Goal: Book appointment/travel/reservation

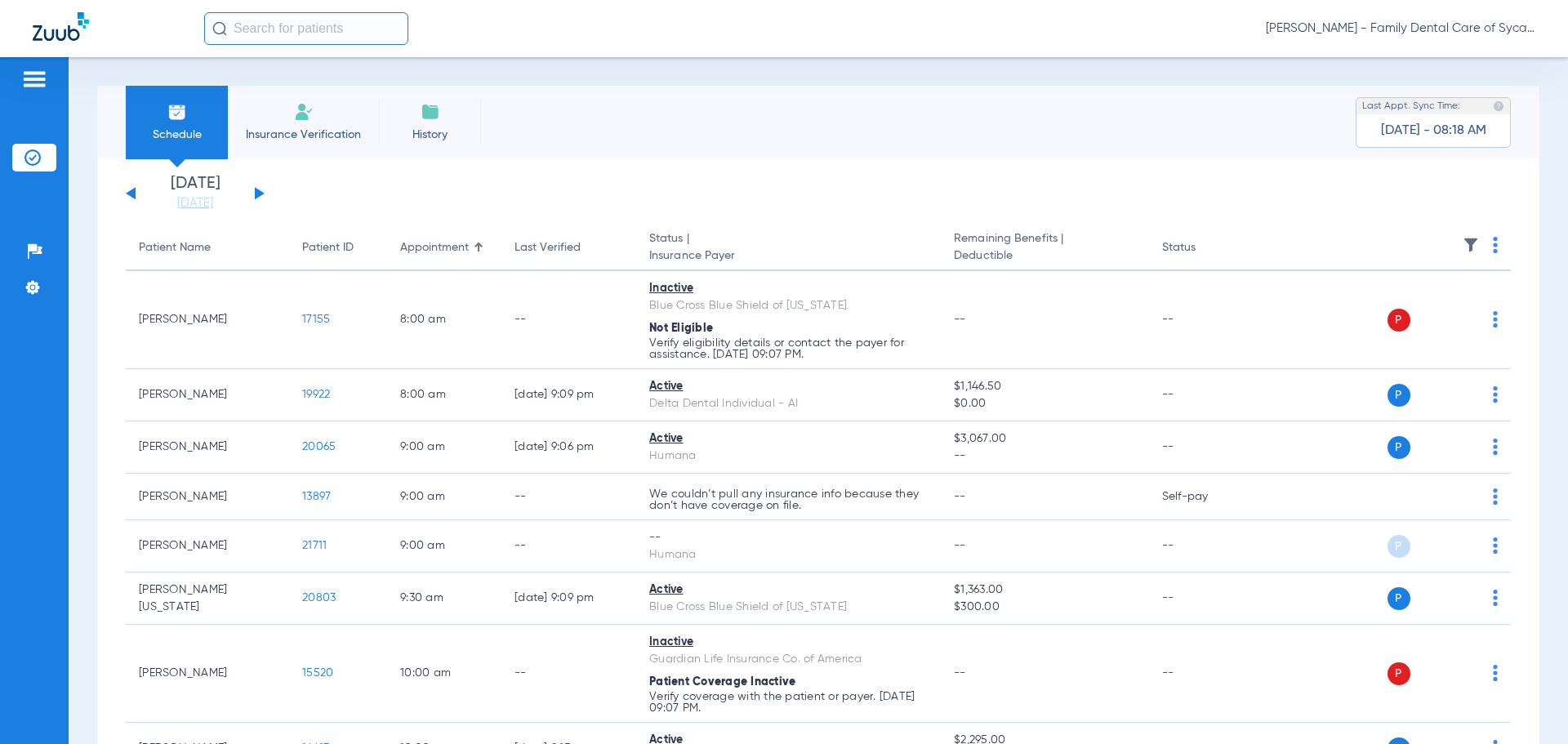
click at [267, 189] on app-single-date-navigator "[DATE] [DATE] [DATE] [DATE] [DATE] [DATE] [DATE] [DATE] [DATE] [DATE] [DATE] [D…" at bounding box center [818, 194] width 1385 height 36
click at [258, 196] on button at bounding box center [260, 193] width 10 height 12
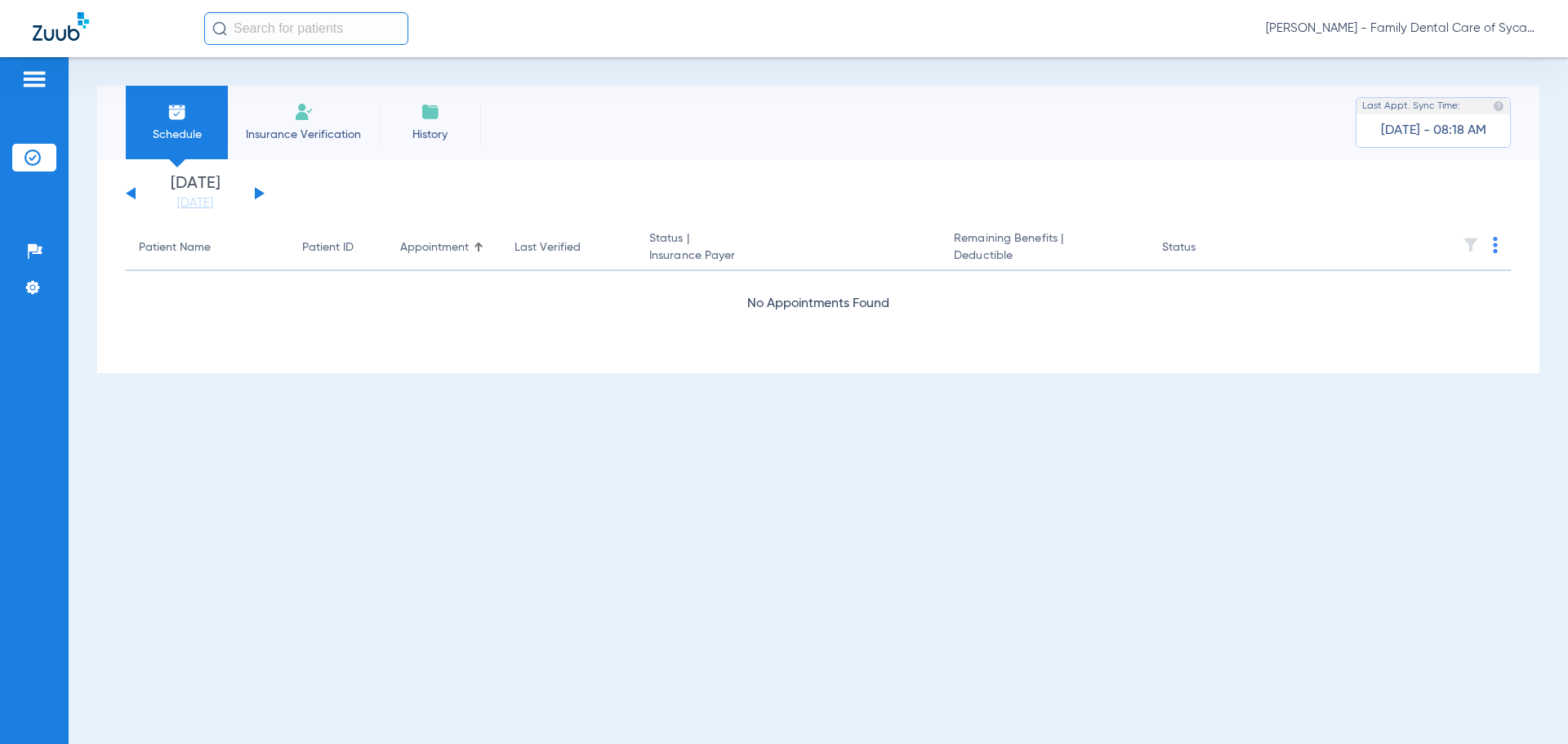
click at [258, 196] on button at bounding box center [260, 193] width 10 height 12
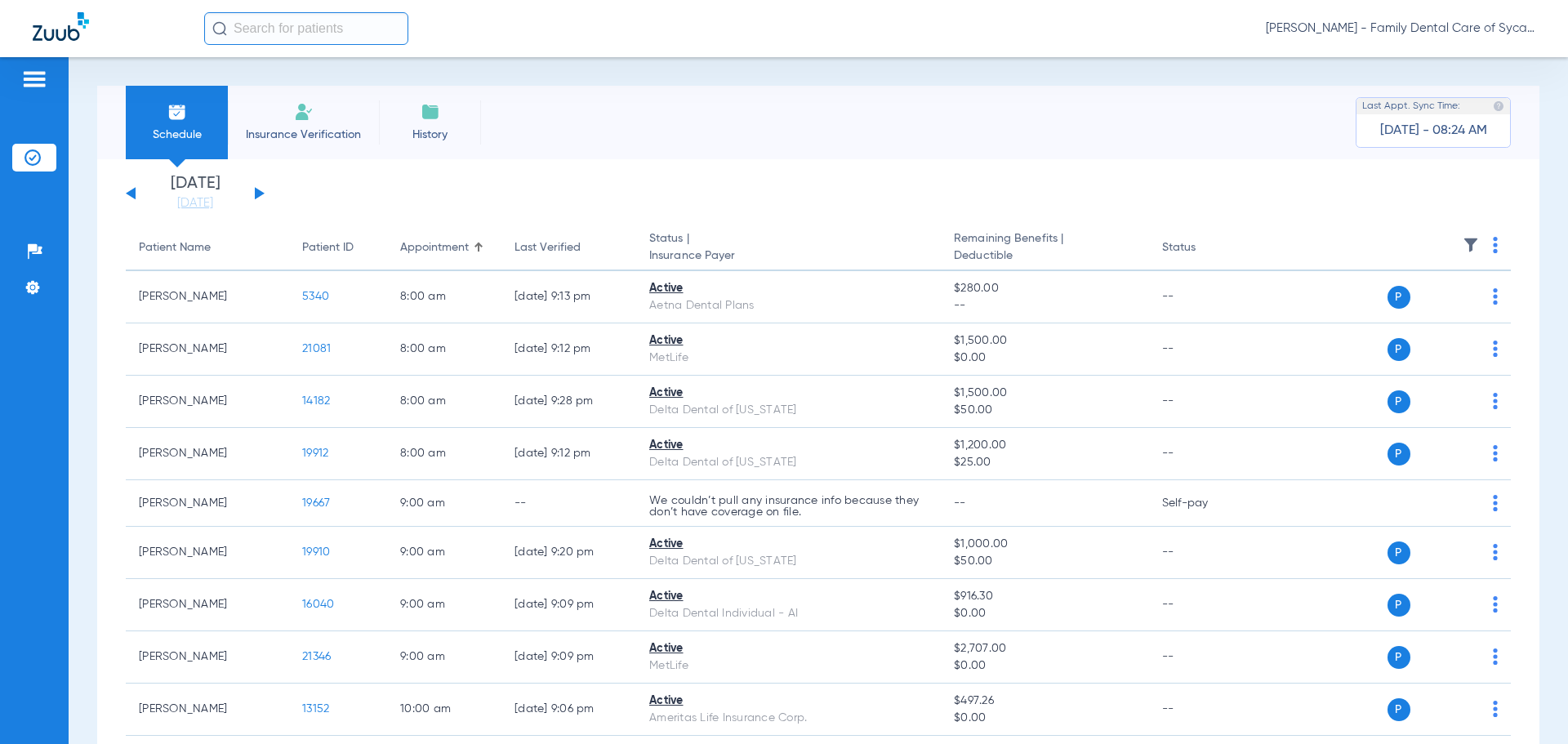
click at [253, 196] on div "[DATE] [DATE] [DATE] [DATE] [DATE] [DATE] [DATE] [DATE] [DATE] [DATE] [DATE] [D…" at bounding box center [195, 194] width 139 height 36
click at [253, 189] on div "[DATE] [DATE] [DATE] [DATE] [DATE] [DATE] [DATE] [DATE] [DATE] [DATE] [DATE] [D…" at bounding box center [195, 194] width 139 height 36
click at [261, 192] on button at bounding box center [260, 193] width 10 height 12
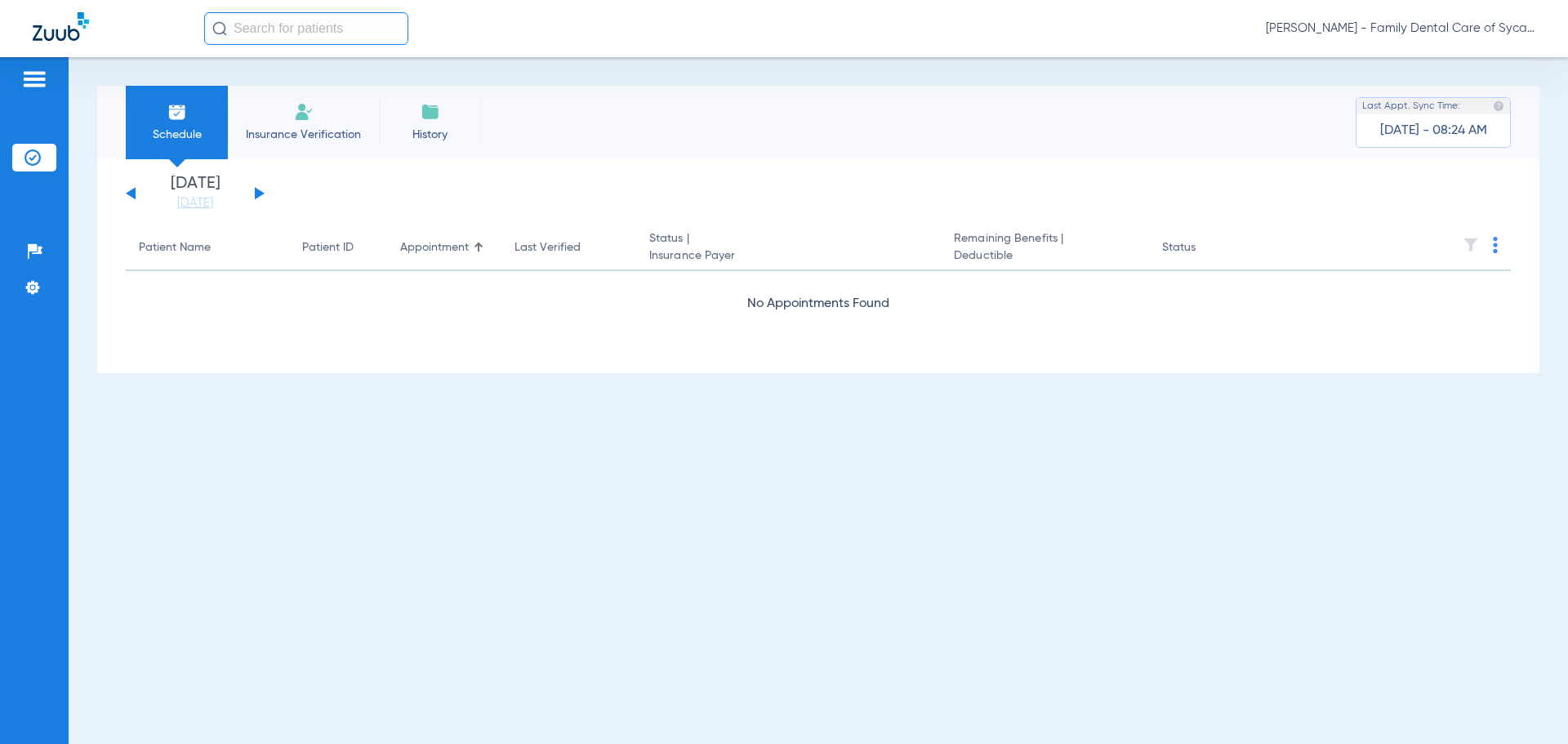
click at [261, 192] on button at bounding box center [260, 193] width 10 height 12
